Goal: Task Accomplishment & Management: Manage account settings

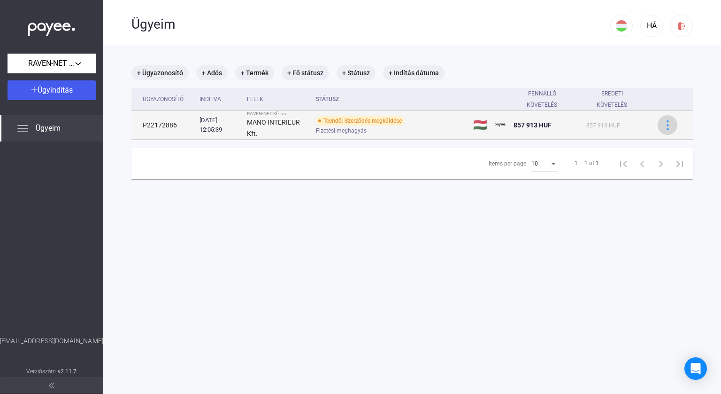
click at [668, 125] on button at bounding box center [668, 125] width 20 height 20
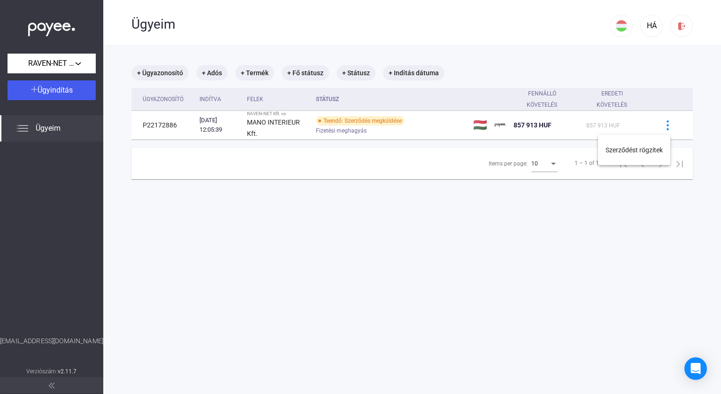
click at [633, 77] on div at bounding box center [360, 197] width 721 height 394
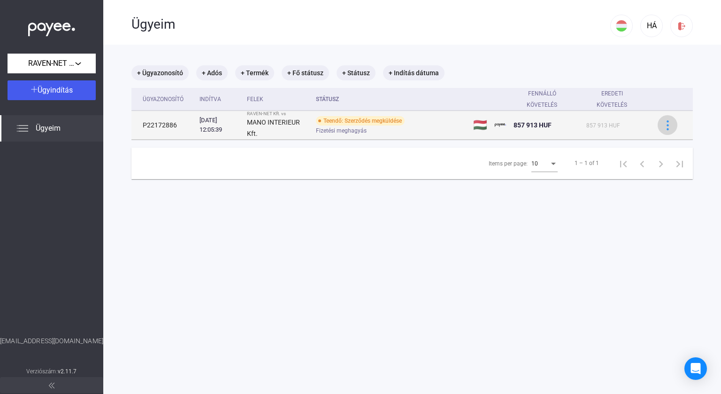
click at [663, 125] on img at bounding box center [668, 125] width 10 height 10
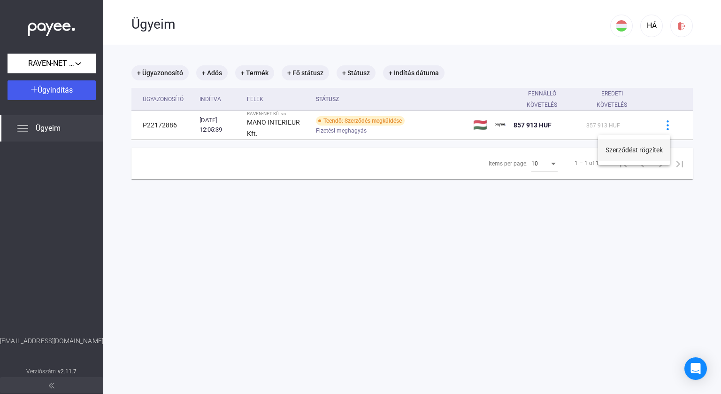
click at [637, 149] on button "Szerződést rögzítek" at bounding box center [634, 150] width 72 height 23
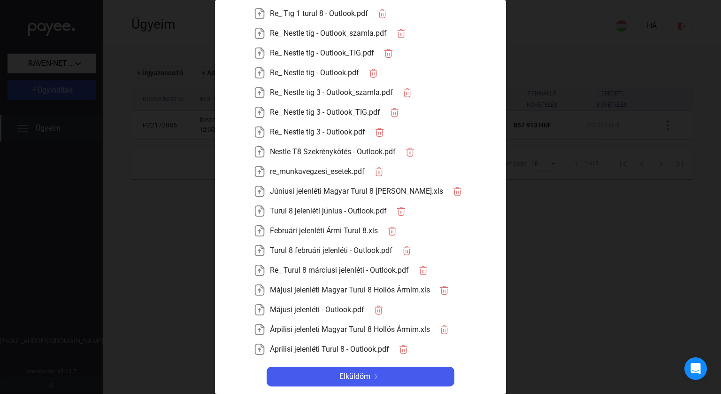
scroll to position [329, 0]
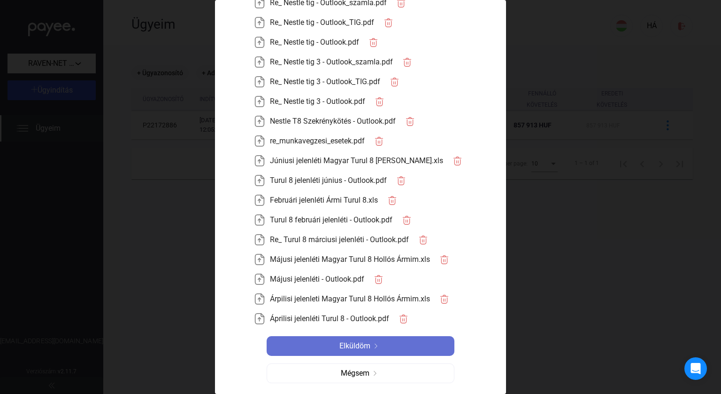
click at [371, 347] on img at bounding box center [376, 345] width 11 height 5
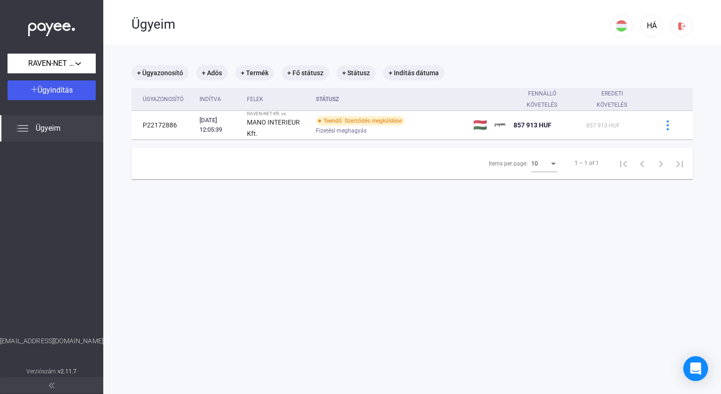
click at [694, 368] on icon "Open Intercom Messenger" at bounding box center [695, 368] width 11 height 12
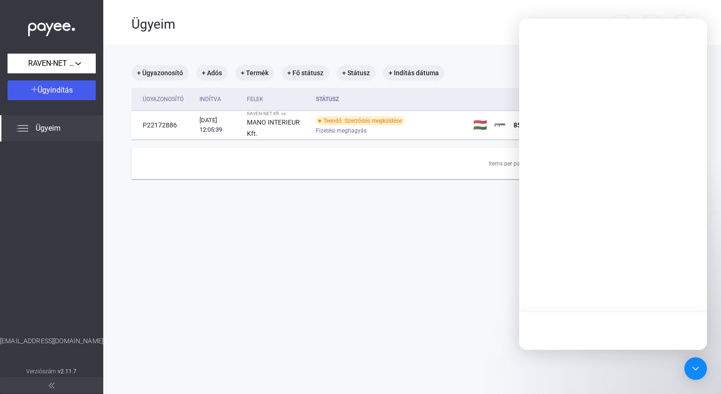
click at [498, 257] on main "+ Ügyazonosító + Adós + Termék + Fő státusz + Státusz + Indítás dátuma Ügyazono…" at bounding box center [412, 242] width 618 height 394
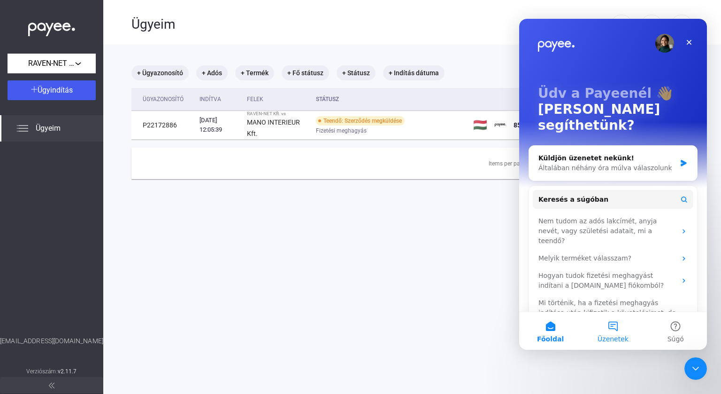
click at [616, 331] on button "Üzenetek" at bounding box center [613, 331] width 62 height 38
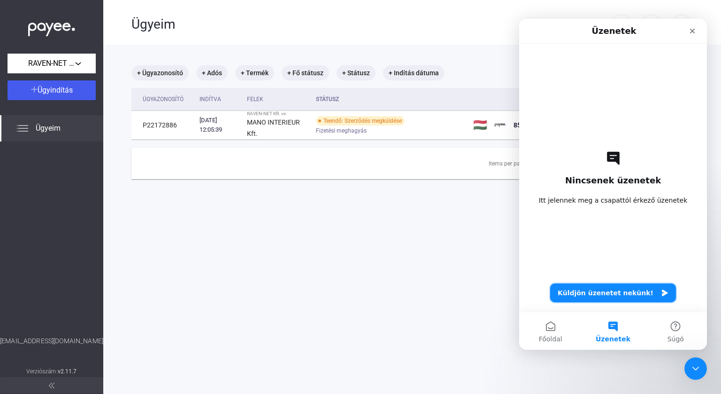
click at [593, 297] on button "Küldjön üzenetet nekünk!" at bounding box center [613, 292] width 126 height 19
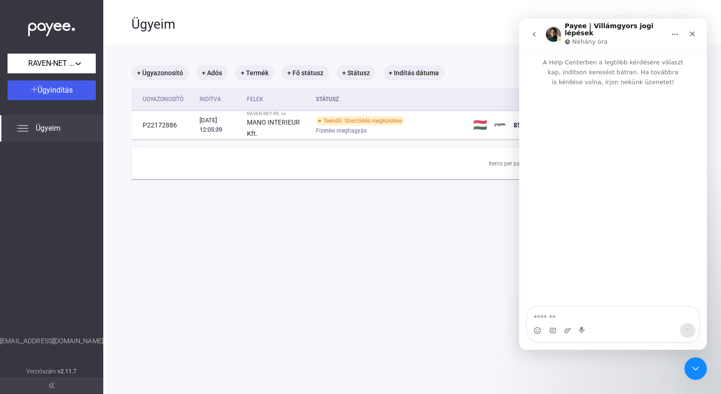
click at [566, 319] on textarea "Üzenet…" at bounding box center [613, 315] width 172 height 16
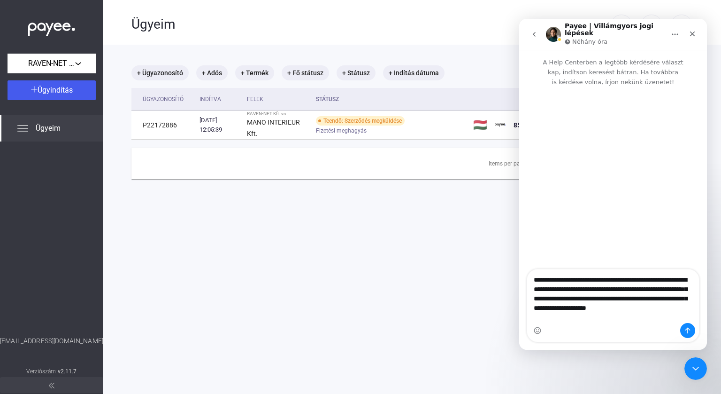
type textarea "**********"
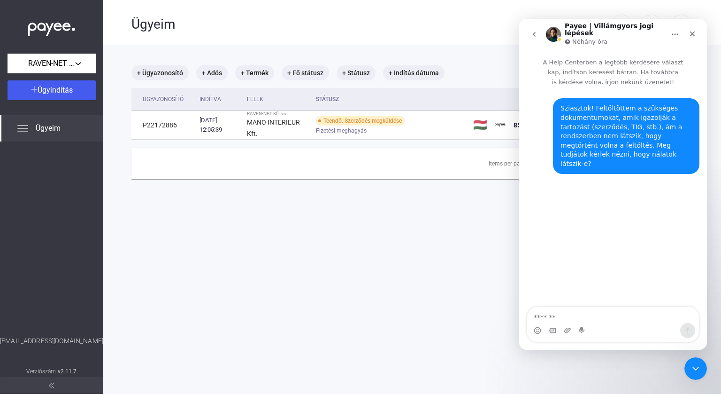
click at [422, 305] on main "+ Ügyazonosító + Adós + Termék + Fő státusz + Státusz + Indítás dátuma Ügyazono…" at bounding box center [412, 242] width 618 height 394
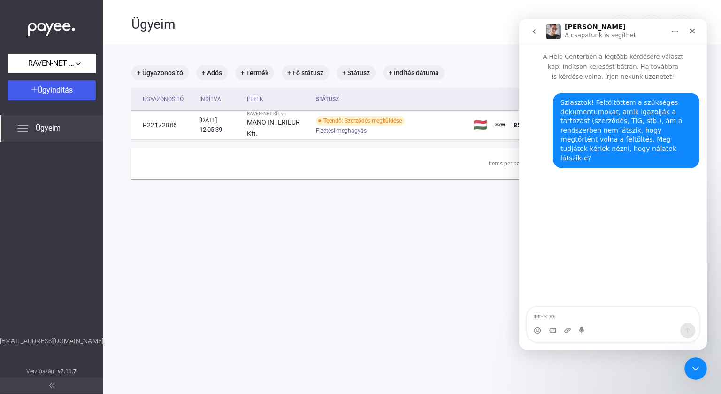
click at [671, 31] on button "Főoldal" at bounding box center [675, 32] width 18 height 18
click at [696, 365] on icon "Intercom üzenőfelület bezárása" at bounding box center [694, 366] width 11 height 11
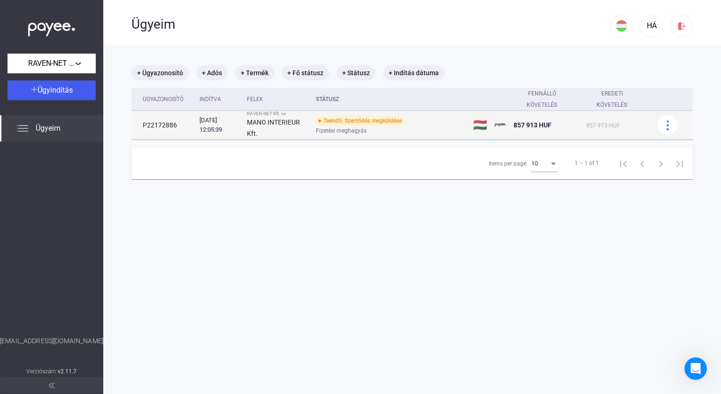
click at [543, 125] on span "857 913 HUF" at bounding box center [533, 125] width 38 height 8
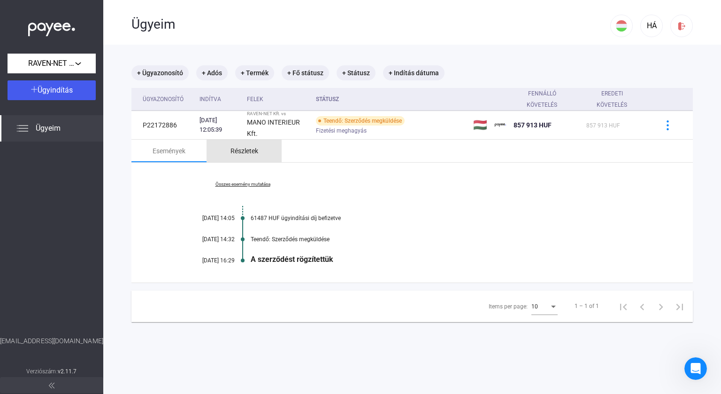
click at [254, 160] on div "Részletek" at bounding box center [244, 150] width 75 height 23
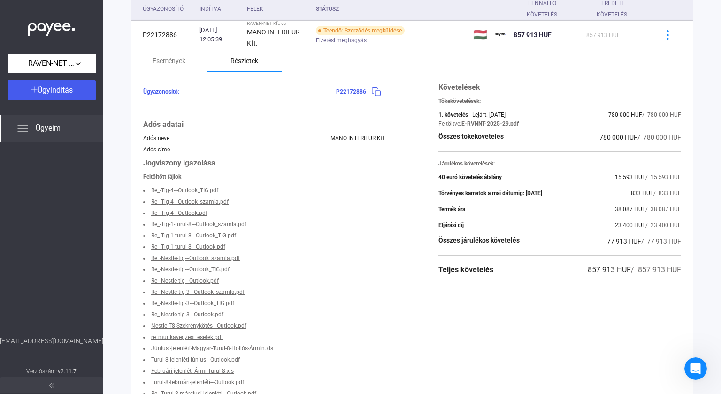
scroll to position [91, 0]
click at [695, 371] on icon "Intercom üzenőfelület megnyitása" at bounding box center [694, 366] width 15 height 15
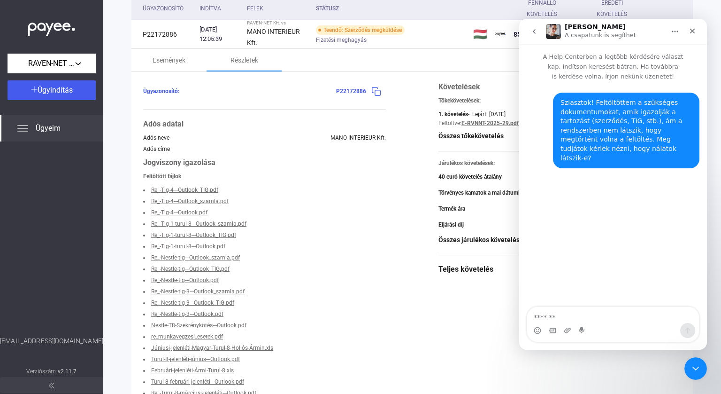
click at [650, 194] on div "Sziasztok! Feltöltöttem a szükséges dokumentumokat, amik igazolják a tartozást …" at bounding box center [613, 194] width 188 height 226
click at [693, 363] on icon "Intercom üzenőfelület bezárása" at bounding box center [694, 366] width 11 height 11
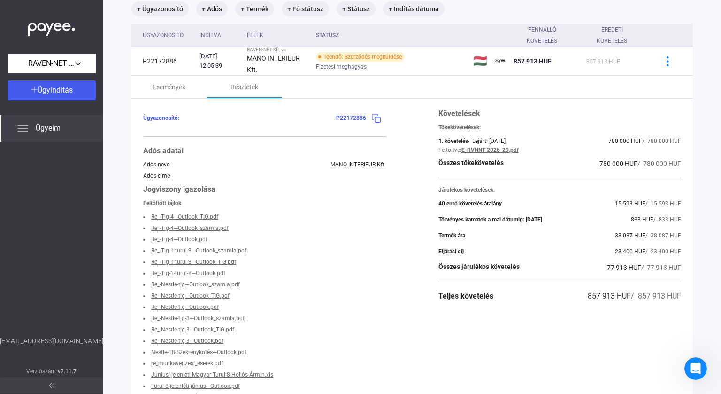
scroll to position [45, 0]
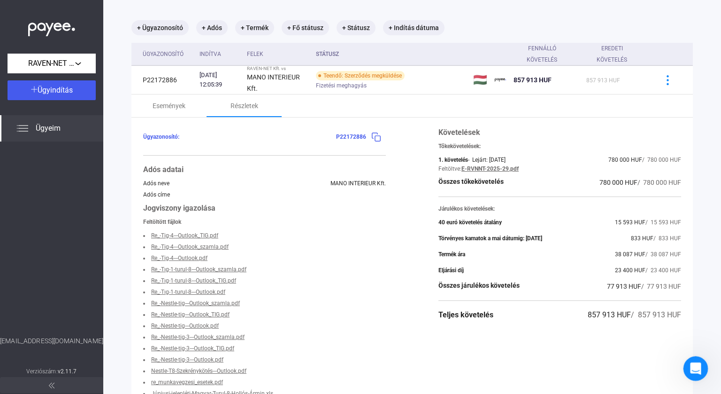
click at [700, 370] on div "Intercom üzenőfelület megnyitása" at bounding box center [694, 366] width 31 height 31
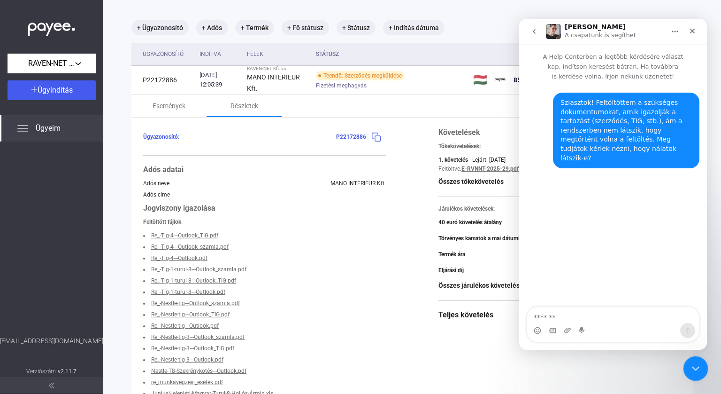
click at [691, 366] on icon "Intercom üzenőfelület bezárása" at bounding box center [694, 366] width 11 height 11
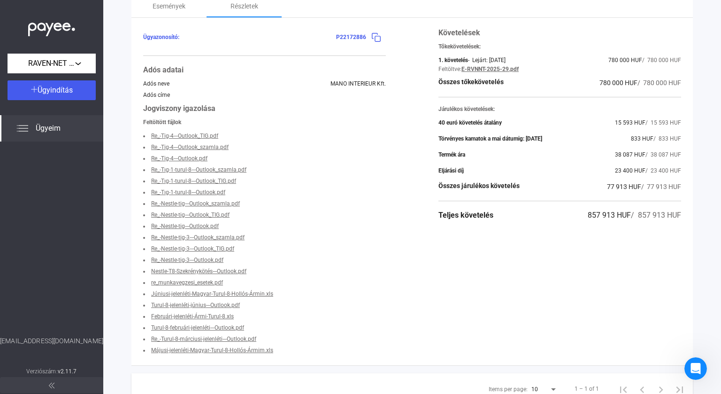
scroll to position [145, 0]
click at [331, 82] on div "MANO INTERIEUR Kft." at bounding box center [358, 83] width 55 height 7
click at [364, 83] on div "MANO INTERIEUR Kft." at bounding box center [358, 83] width 55 height 7
copy div "MANO INTERIEUR"
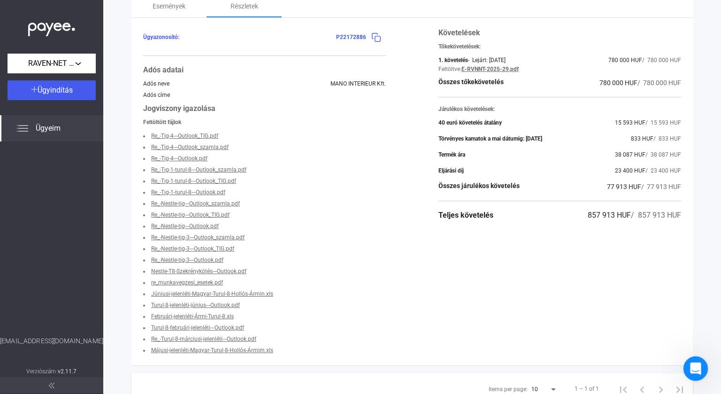
click at [699, 361] on div "Intercom üzenőfelület megnyitása" at bounding box center [694, 366] width 31 height 31
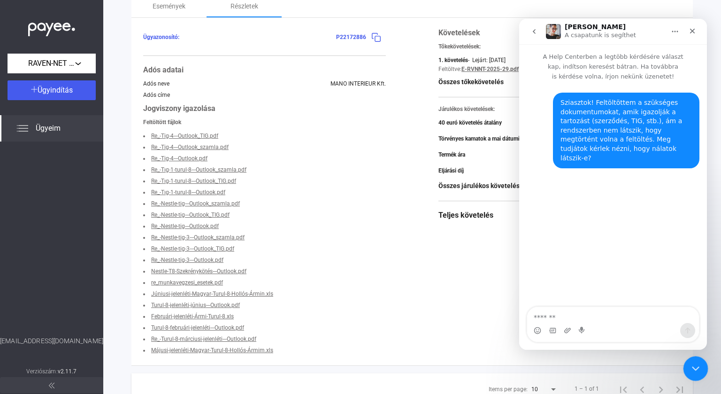
click at [699, 361] on div "Intercom üzenőfelület bezárása" at bounding box center [694, 366] width 23 height 23
